Goal: Task Accomplishment & Management: Use online tool/utility

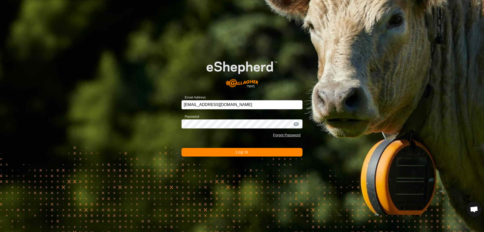
click at [224, 153] on button "Log In" at bounding box center [241, 152] width 121 height 9
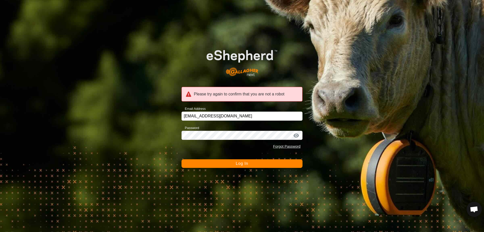
click at [230, 165] on button "Log In" at bounding box center [241, 163] width 121 height 9
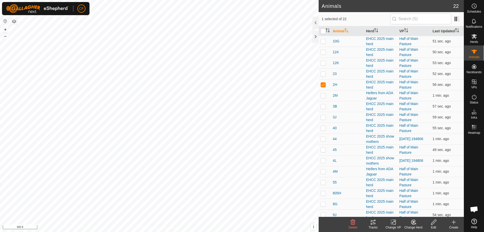
click at [373, 223] on icon at bounding box center [373, 222] width 6 height 6
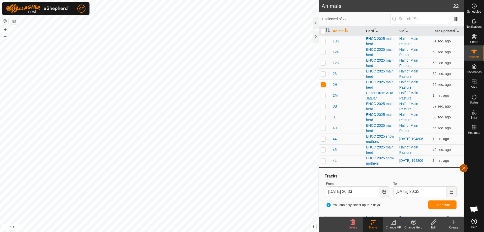
click at [463, 166] on button "button" at bounding box center [463, 168] width 8 height 8
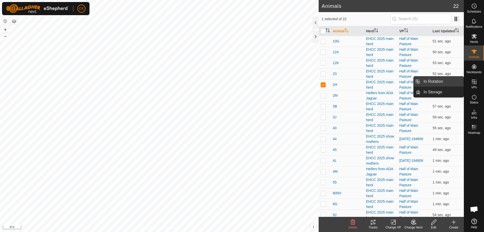
click at [443, 80] on link "In Rotation" at bounding box center [441, 81] width 43 height 10
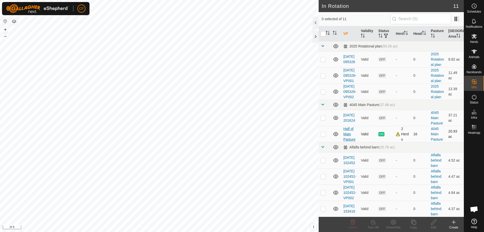
click at [346, 141] on link "Half of Main Pasture" at bounding box center [349, 133] width 12 height 15
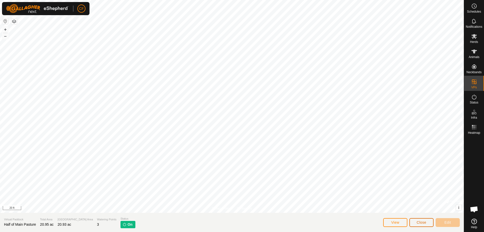
click at [420, 225] on button "Close" at bounding box center [421, 222] width 24 height 9
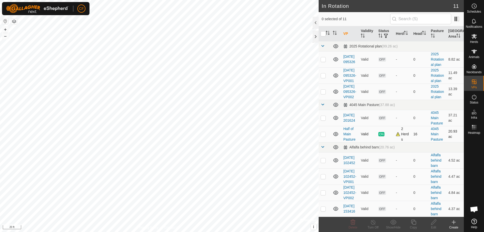
click at [379, 136] on span "ON" at bounding box center [381, 134] width 6 height 4
click at [323, 136] on p-checkbox at bounding box center [323, 134] width 5 height 4
checkbox input "true"
click at [371, 224] on icon at bounding box center [373, 222] width 6 height 6
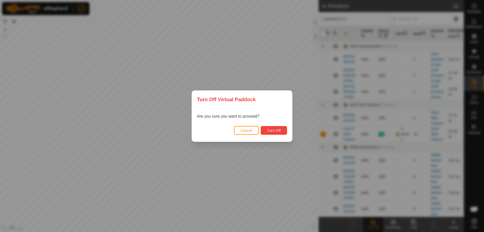
click at [278, 130] on span "Turn Off" at bounding box center [274, 130] width 14 height 4
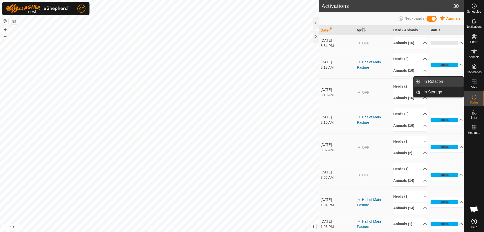
click at [435, 81] on link "In Rotation" at bounding box center [441, 81] width 43 height 10
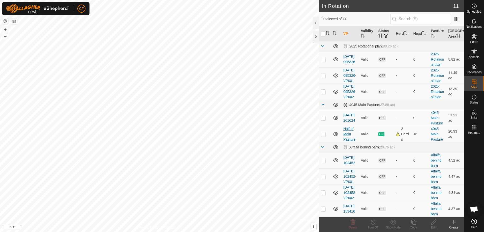
click at [349, 141] on link "Half of Main Pasture" at bounding box center [349, 133] width 12 height 15
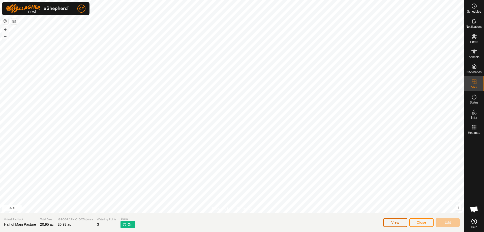
click at [398, 221] on span "View" at bounding box center [395, 222] width 8 height 4
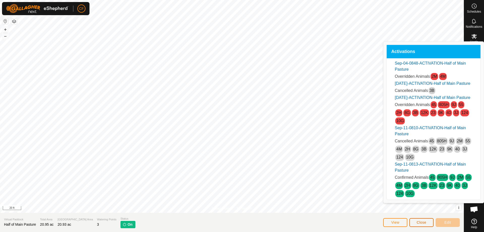
click at [422, 224] on span "Close" at bounding box center [422, 222] width 10 height 4
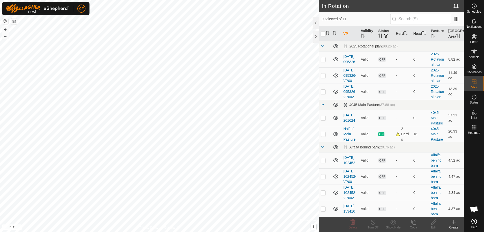
click at [350, 141] on link "Half of Main Pasture" at bounding box center [349, 133] width 12 height 15
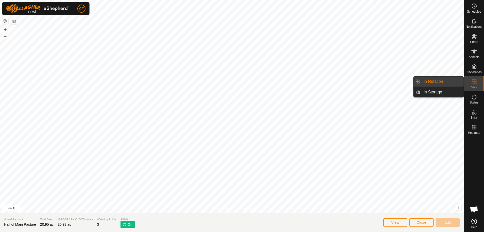
click at [475, 84] on icon at bounding box center [474, 81] width 5 height 5
click at [436, 81] on link "In Rotation" at bounding box center [441, 81] width 43 height 10
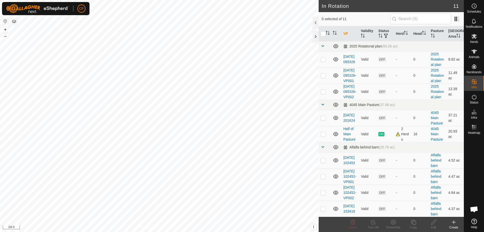
click at [350, 122] on link "[DATE] 201624" at bounding box center [349, 117] width 12 height 9
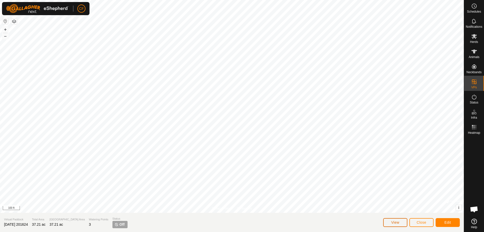
click at [397, 223] on span "View" at bounding box center [395, 222] width 8 height 4
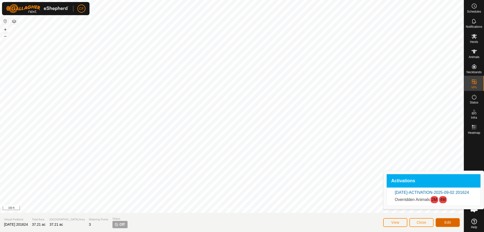
click at [447, 222] on span "Edit" at bounding box center [447, 222] width 7 height 4
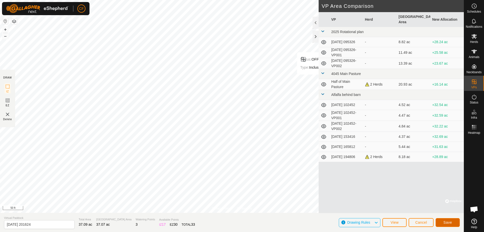
click at [445, 223] on span "Save" at bounding box center [447, 222] width 9 height 4
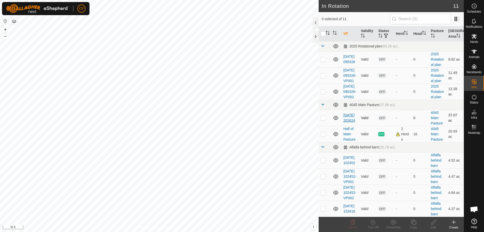
click at [348, 122] on link "[DATE] 201624" at bounding box center [349, 117] width 12 height 9
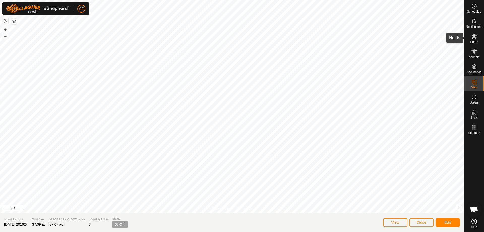
click at [476, 38] on icon at bounding box center [474, 36] width 6 height 5
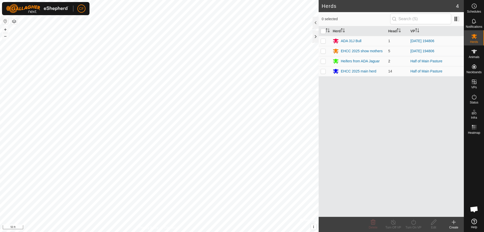
click at [322, 60] on p-checkbox at bounding box center [323, 61] width 5 height 4
checkbox input "true"
click at [324, 72] on p-checkbox at bounding box center [323, 71] width 5 height 4
checkbox input "true"
click at [415, 224] on icon at bounding box center [413, 222] width 6 height 6
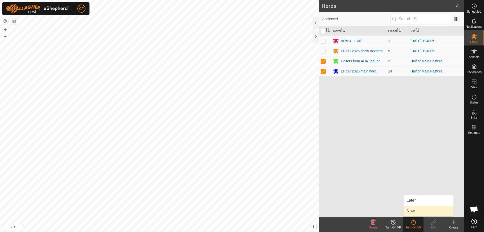
click at [417, 209] on link "Now" at bounding box center [428, 211] width 50 height 10
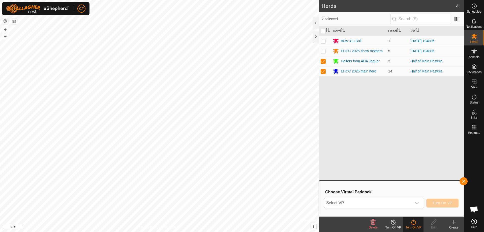
click at [417, 203] on icon "dropdown trigger" at bounding box center [417, 203] width 4 height 2
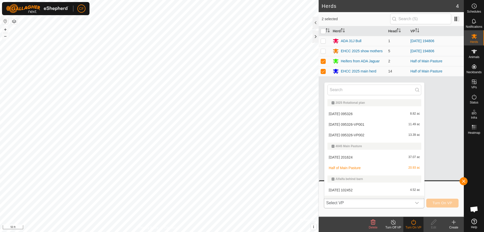
scroll to position [8, 0]
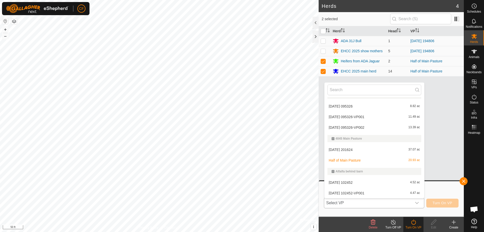
click at [342, 148] on li "[DATE] 201624 37.07 ac" at bounding box center [374, 149] width 100 height 10
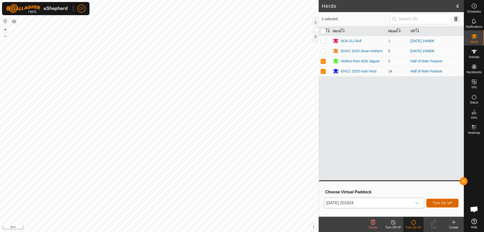
click at [445, 202] on span "Turn On VP" at bounding box center [442, 203] width 20 height 4
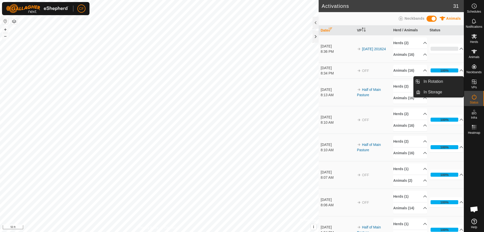
click at [476, 83] on icon at bounding box center [474, 81] width 5 height 5
click at [430, 82] on link "In Rotation" at bounding box center [441, 81] width 43 height 10
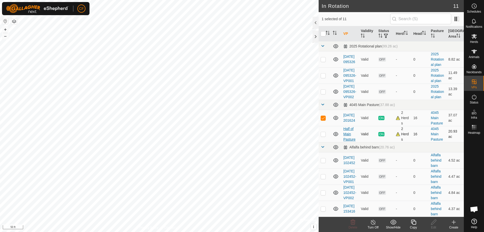
click at [349, 141] on link "Half of Main Pasture" at bounding box center [349, 133] width 12 height 15
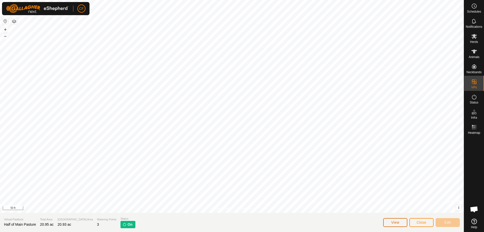
click at [395, 223] on span "View" at bounding box center [395, 222] width 8 height 4
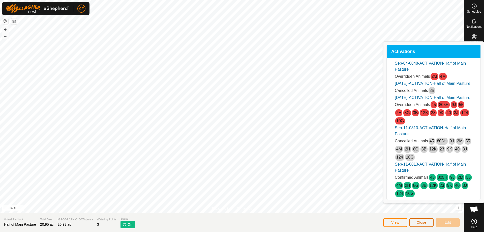
click at [423, 222] on span "Close" at bounding box center [422, 222] width 10 height 4
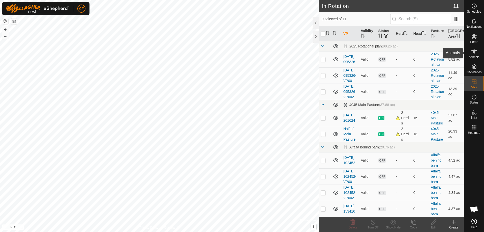
click at [473, 50] on icon at bounding box center [474, 51] width 6 height 4
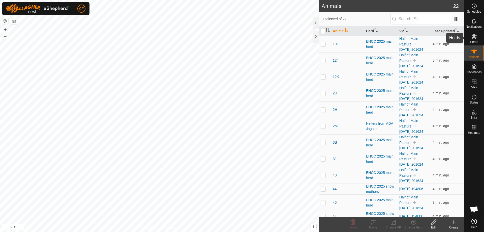
click at [472, 36] on icon at bounding box center [474, 36] width 6 height 6
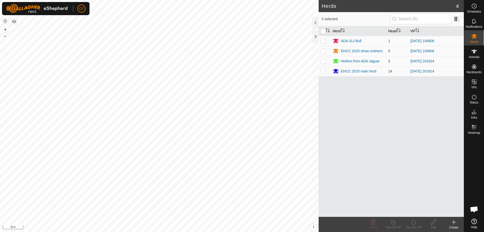
click at [324, 61] on p-checkbox at bounding box center [323, 61] width 5 height 4
checkbox input "true"
click at [324, 70] on p-checkbox at bounding box center [323, 71] width 5 height 4
checkbox input "true"
click at [391, 225] on div "Turn Off VP" at bounding box center [393, 223] width 20 height 15
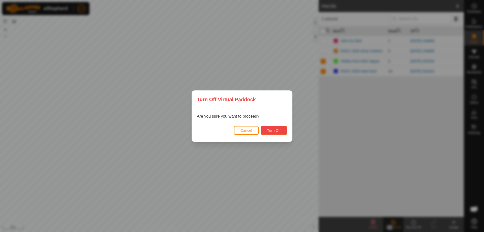
click at [272, 130] on span "Turn Off" at bounding box center [274, 130] width 14 height 4
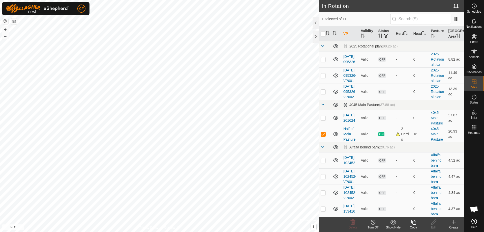
click at [373, 222] on line at bounding box center [373, 222] width 4 height 4
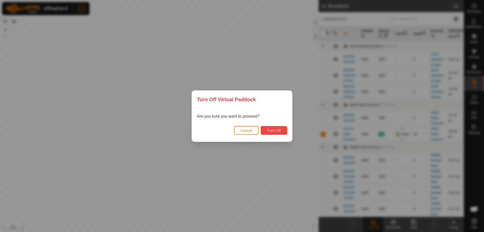
click at [275, 129] on span "Turn Off" at bounding box center [274, 130] width 14 height 4
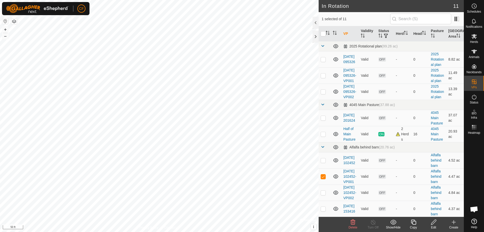
checkbox input "true"
checkbox input "false"
checkbox input "true"
checkbox input "false"
